Goal: Information Seeking & Learning: Learn about a topic

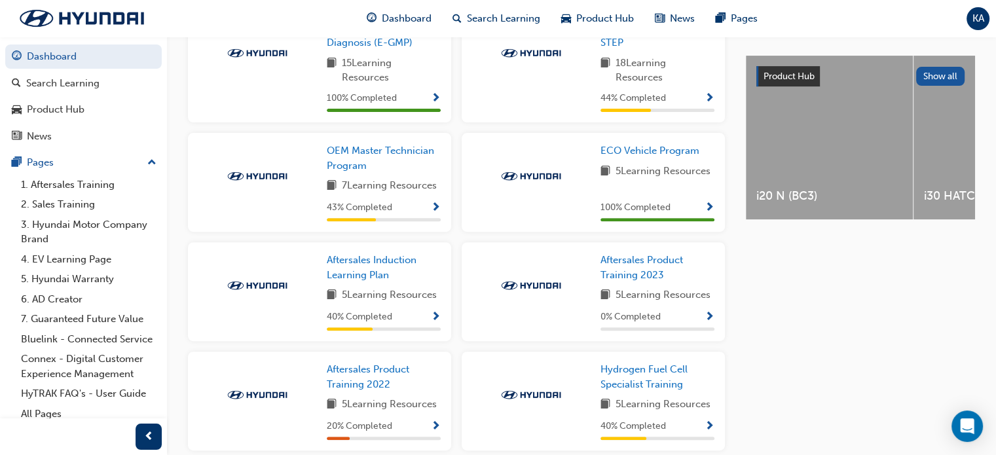
scroll to position [547, 0]
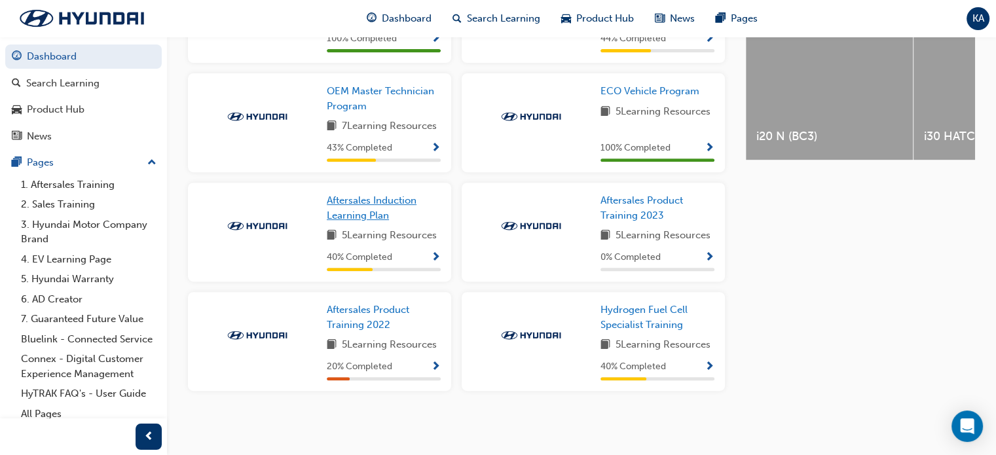
click at [375, 202] on span "Aftersales Induction Learning Plan" at bounding box center [372, 207] width 90 height 27
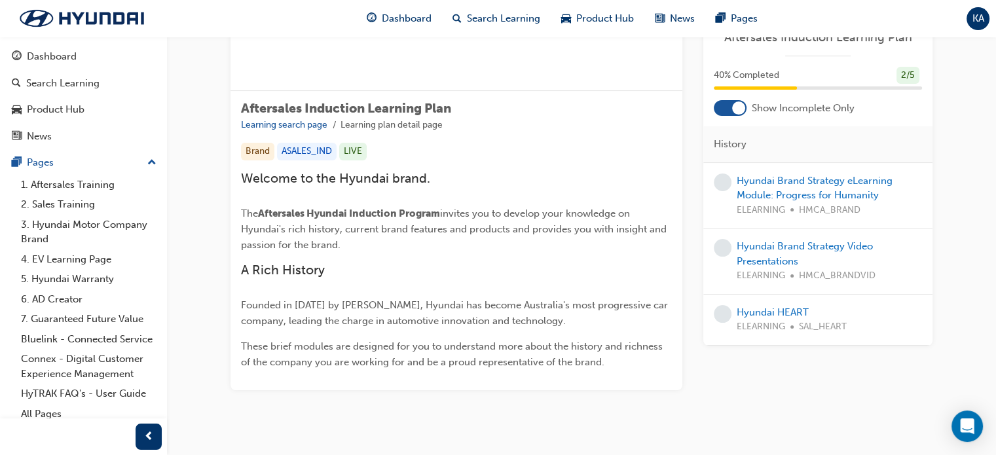
scroll to position [196, 0]
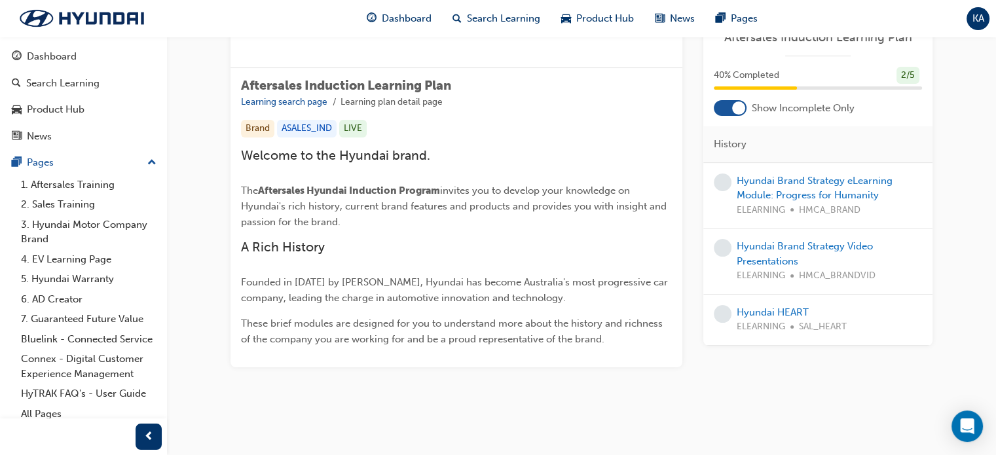
click at [728, 109] on div at bounding box center [729, 108] width 33 height 16
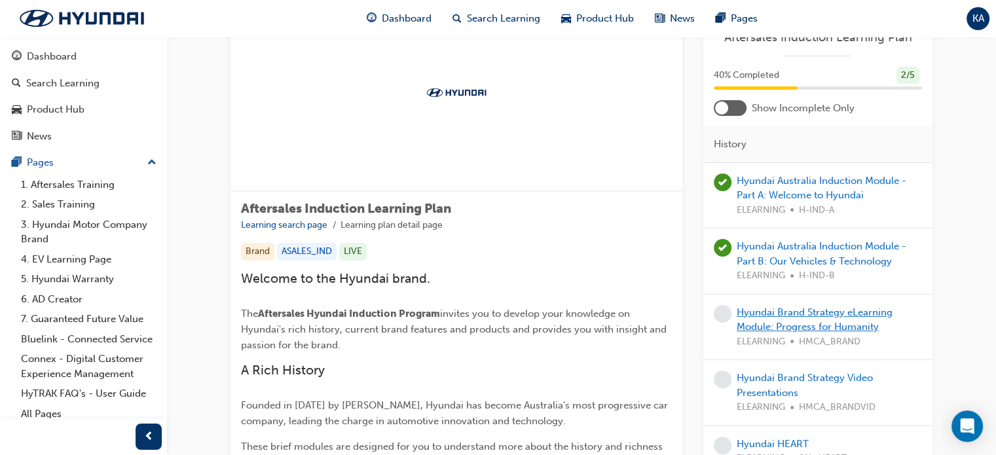
scroll to position [65, 0]
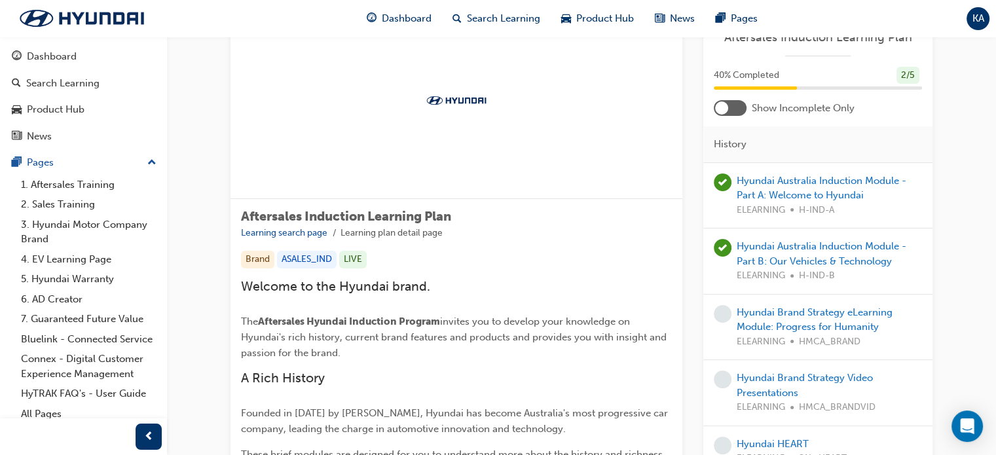
click at [740, 104] on div at bounding box center [729, 108] width 33 height 16
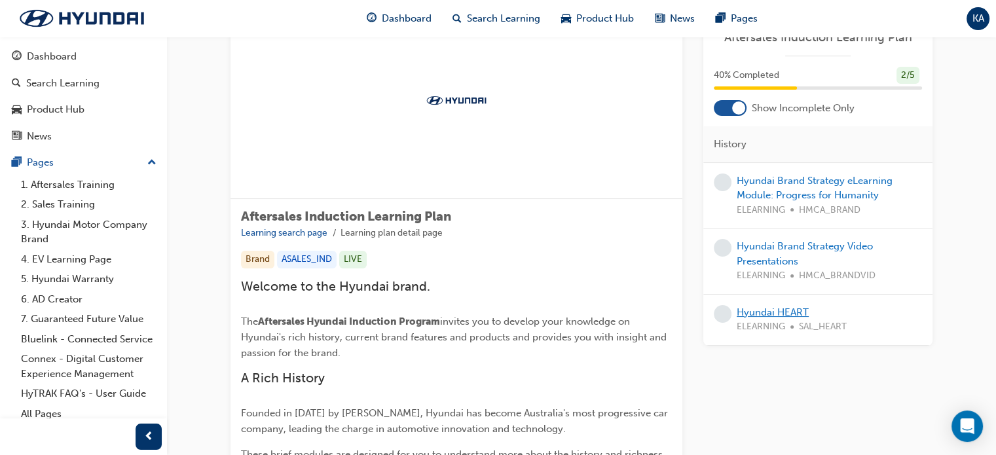
click at [788, 308] on link "Hyundai HEART" at bounding box center [772, 312] width 72 height 12
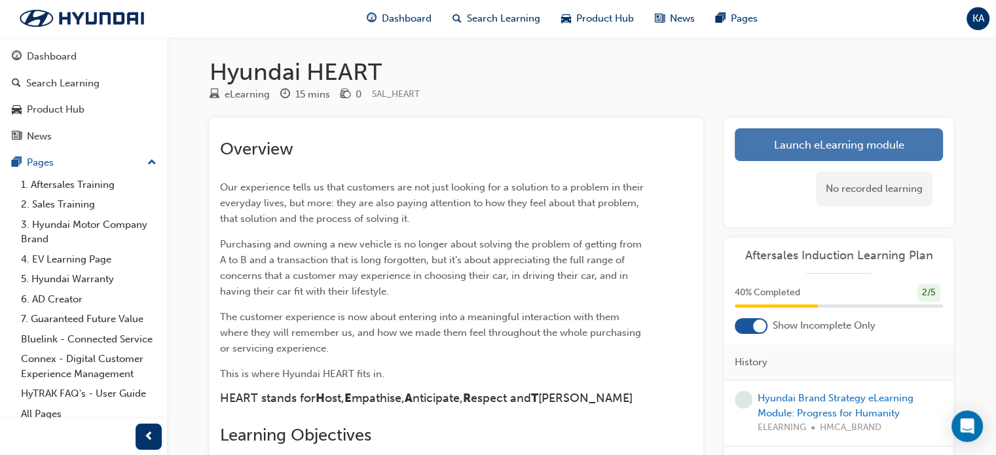
click at [812, 143] on link "Launch eLearning module" at bounding box center [838, 144] width 208 height 33
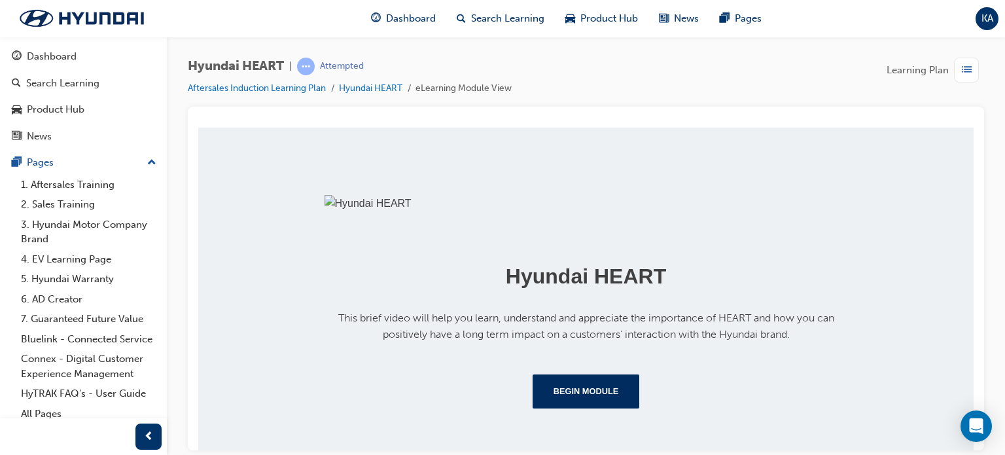
scroll to position [291, 0]
click at [598, 391] on button "Begin Module" at bounding box center [586, 391] width 107 height 34
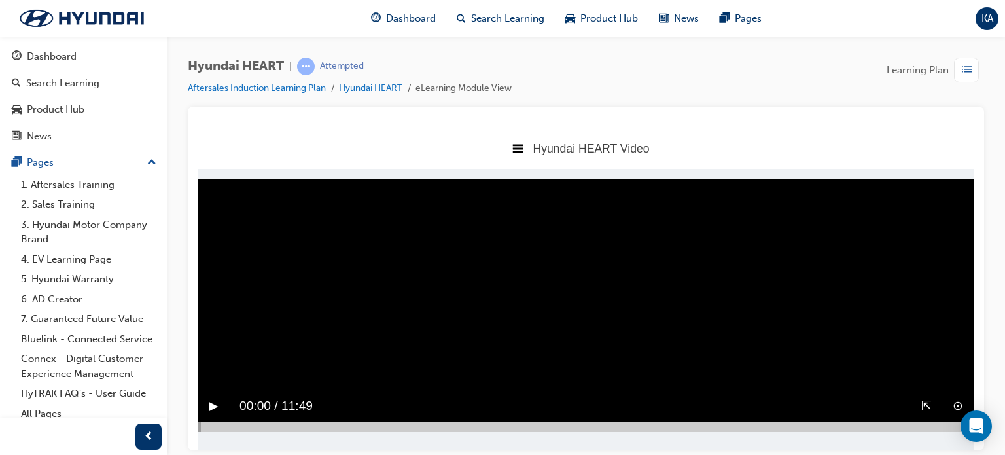
click at [213, 407] on button "▶︎" at bounding box center [214, 405] width 10 height 20
click at [925, 405] on button "⇱" at bounding box center [927, 405] width 10 height 20
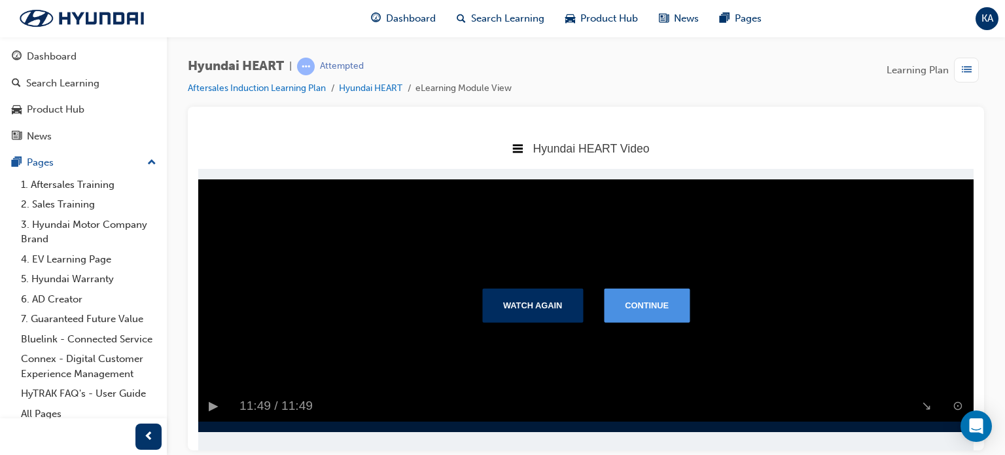
click at [639, 306] on button "Continue" at bounding box center [647, 305] width 86 height 34
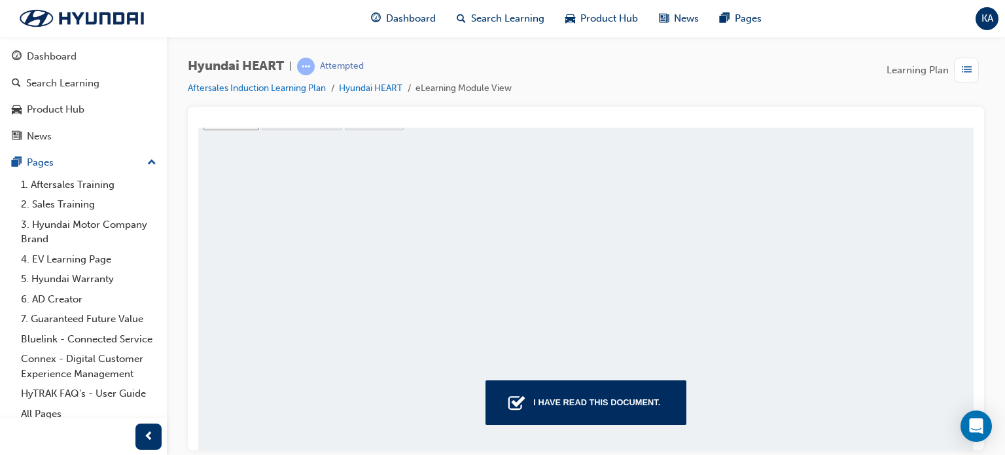
scroll to position [465, 0]
type input "11"
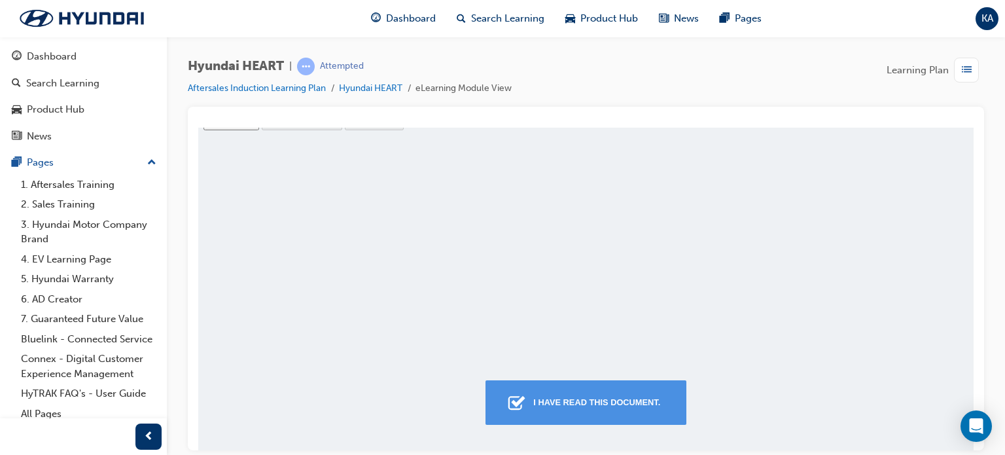
click at [628, 397] on div "I have read this document." at bounding box center [596, 402] width 137 height 24
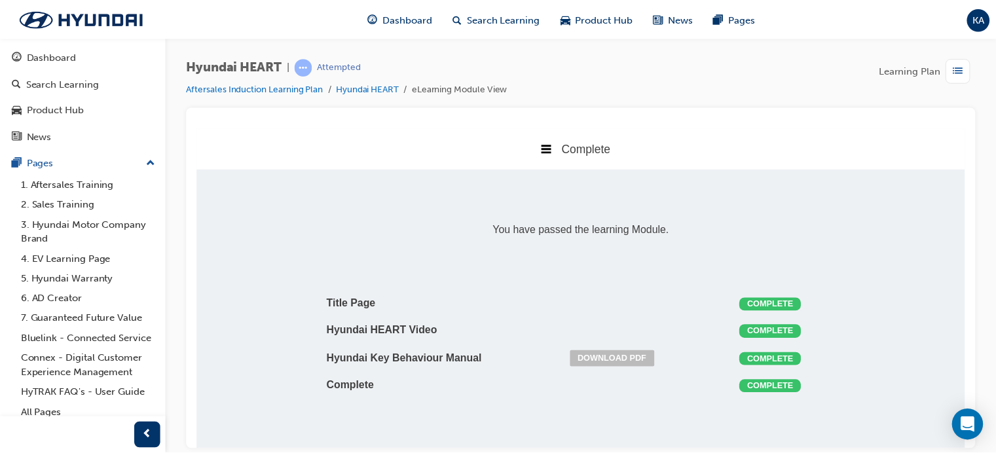
scroll to position [7, 7]
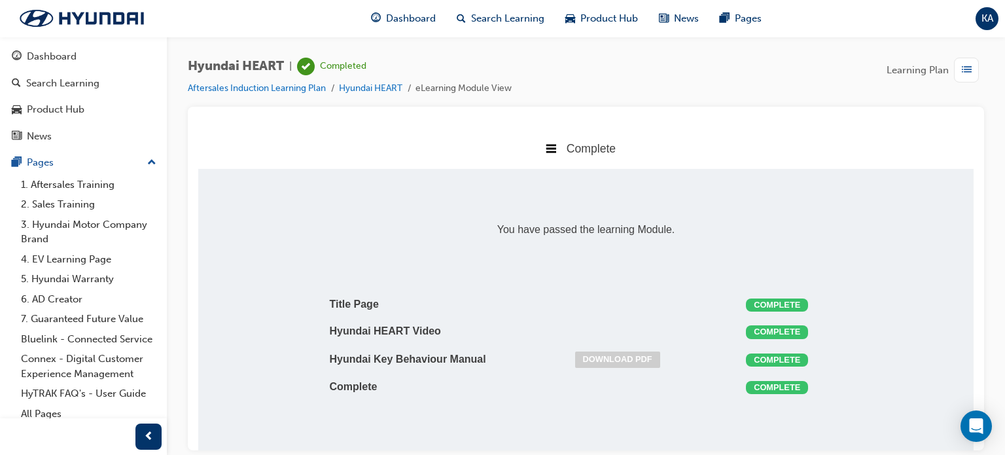
click at [637, 359] on link "Download PDF" at bounding box center [617, 359] width 85 height 16
click at [291, 88] on link "Aftersales Induction Learning Plan" at bounding box center [257, 87] width 138 height 11
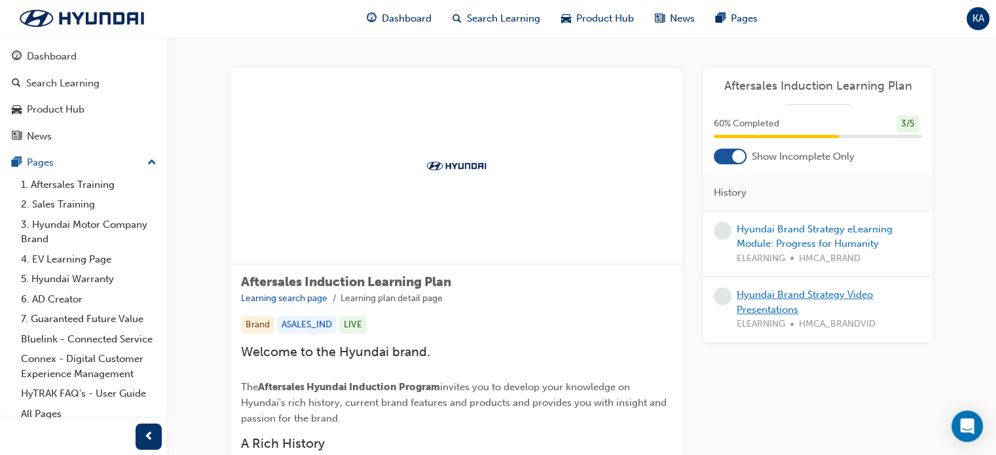
click at [797, 295] on link "Hyundai Brand Strategy Video Presentations" at bounding box center [804, 302] width 136 height 27
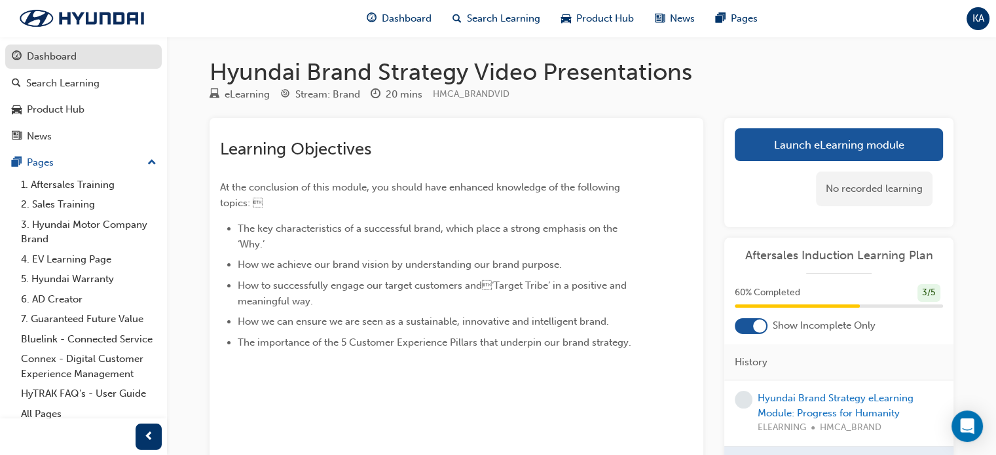
click at [85, 57] on div "Dashboard" at bounding box center [83, 56] width 143 height 16
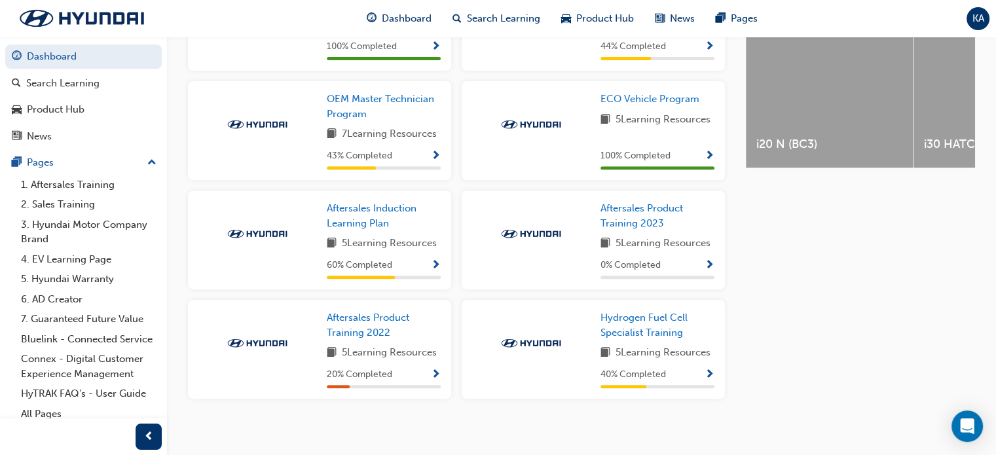
scroll to position [547, 0]
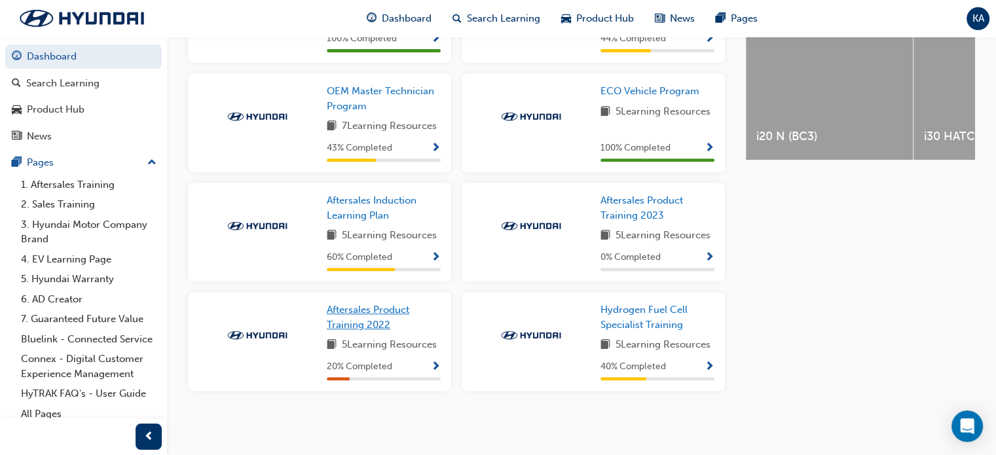
click at [360, 325] on span "Aftersales Product Training 2022" at bounding box center [368, 317] width 82 height 27
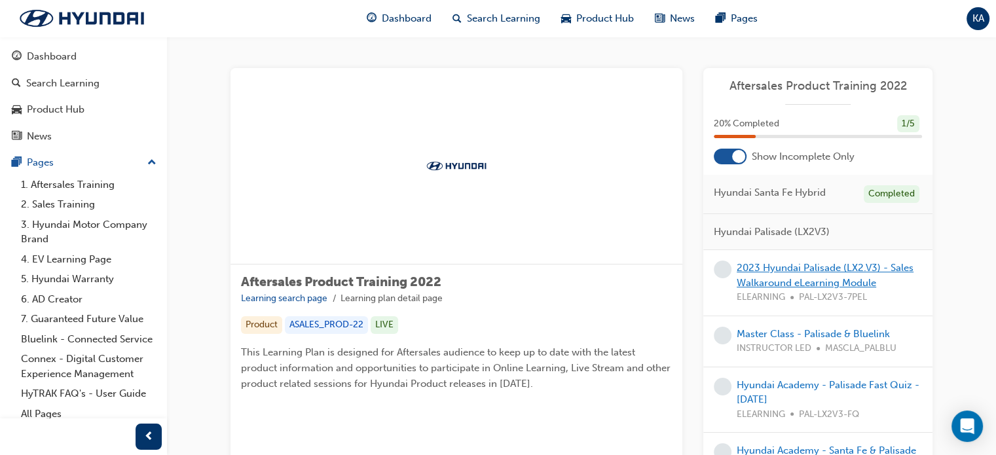
click at [801, 269] on link "2023 Hyundai Palisade (LX2.V3) - Sales Walkaround eLearning Module" at bounding box center [824, 275] width 177 height 27
